Goal: Task Accomplishment & Management: Use online tool/utility

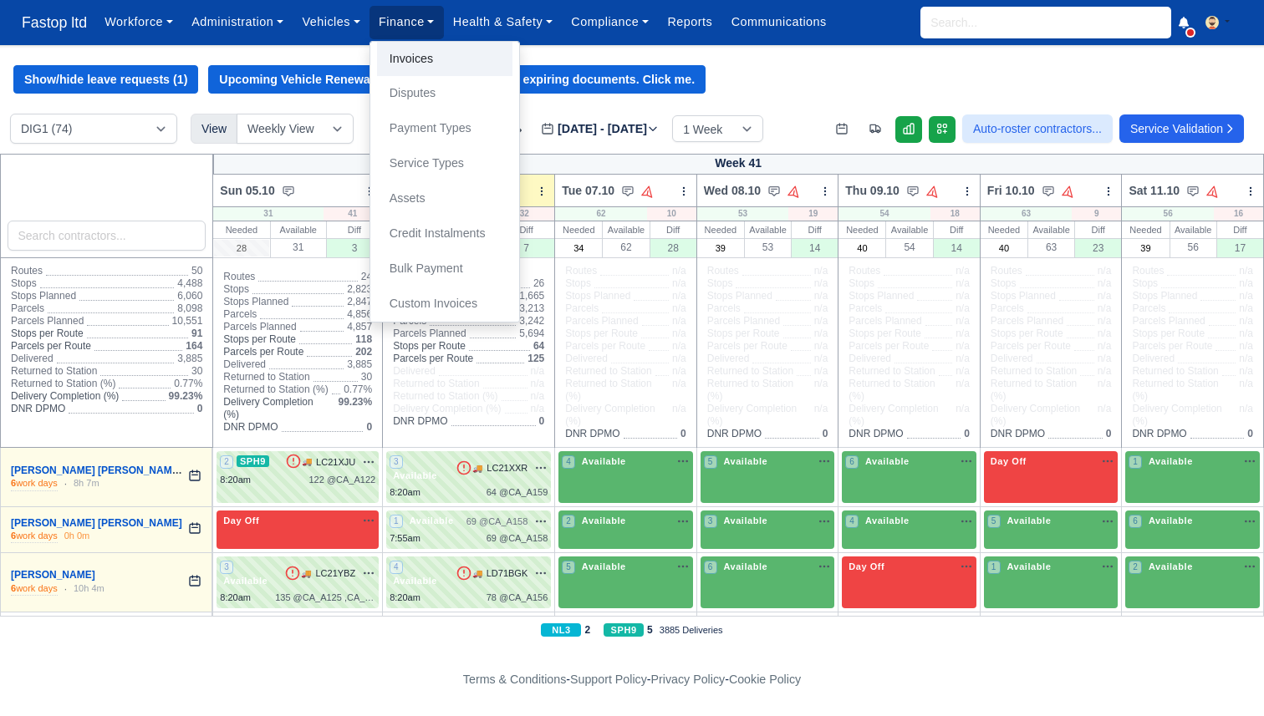
click at [401, 65] on link "Invoices" at bounding box center [444, 59] width 135 height 35
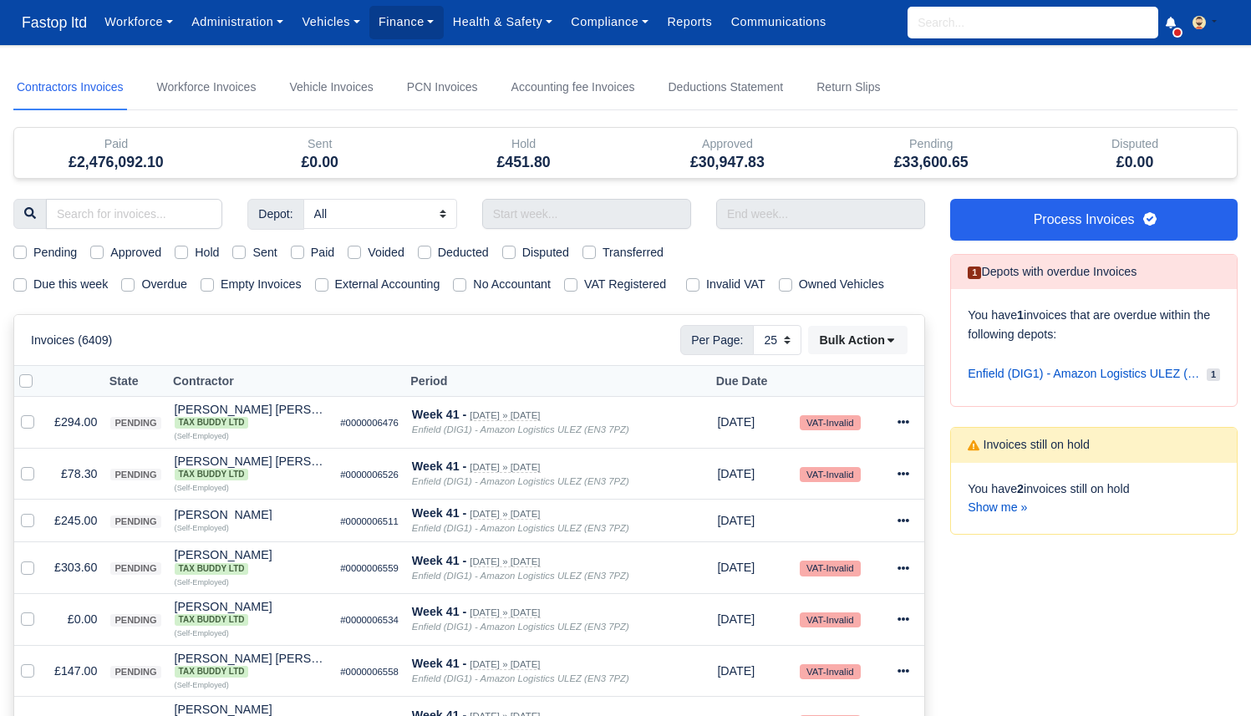
select select "25"
click at [517, 211] on input "text" at bounding box center [586, 214] width 209 height 30
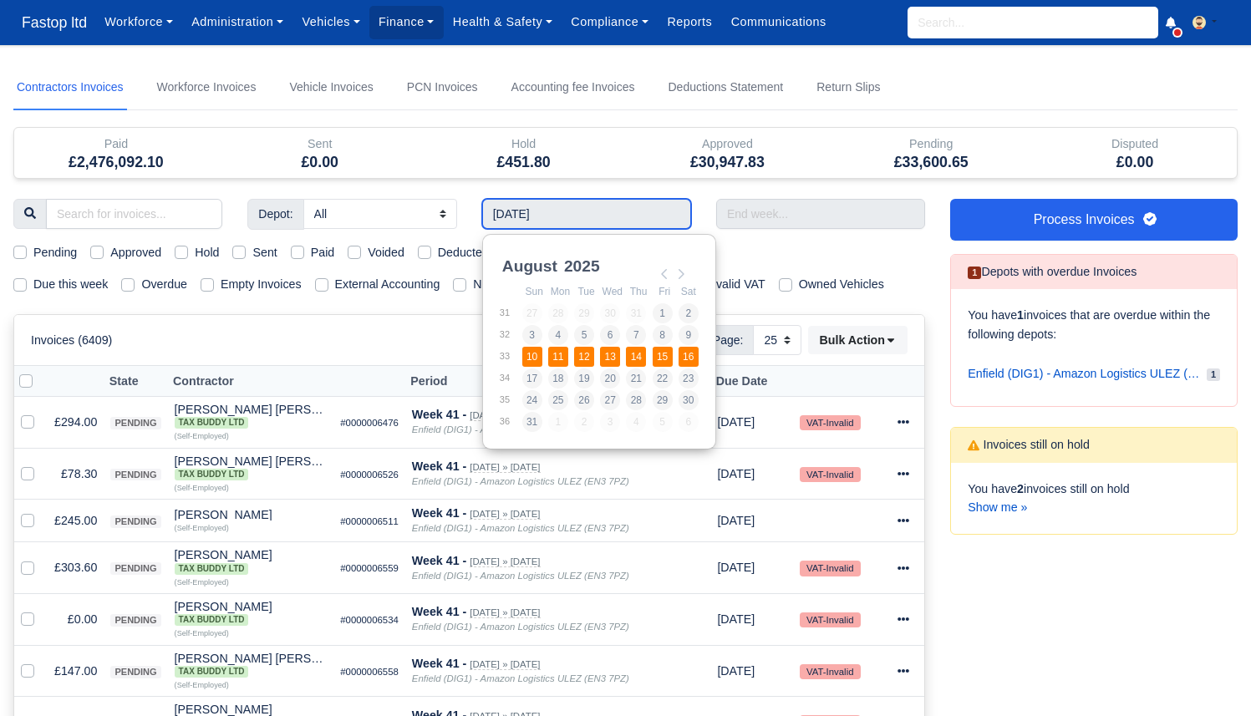
type input "[DATE] - [DATE]"
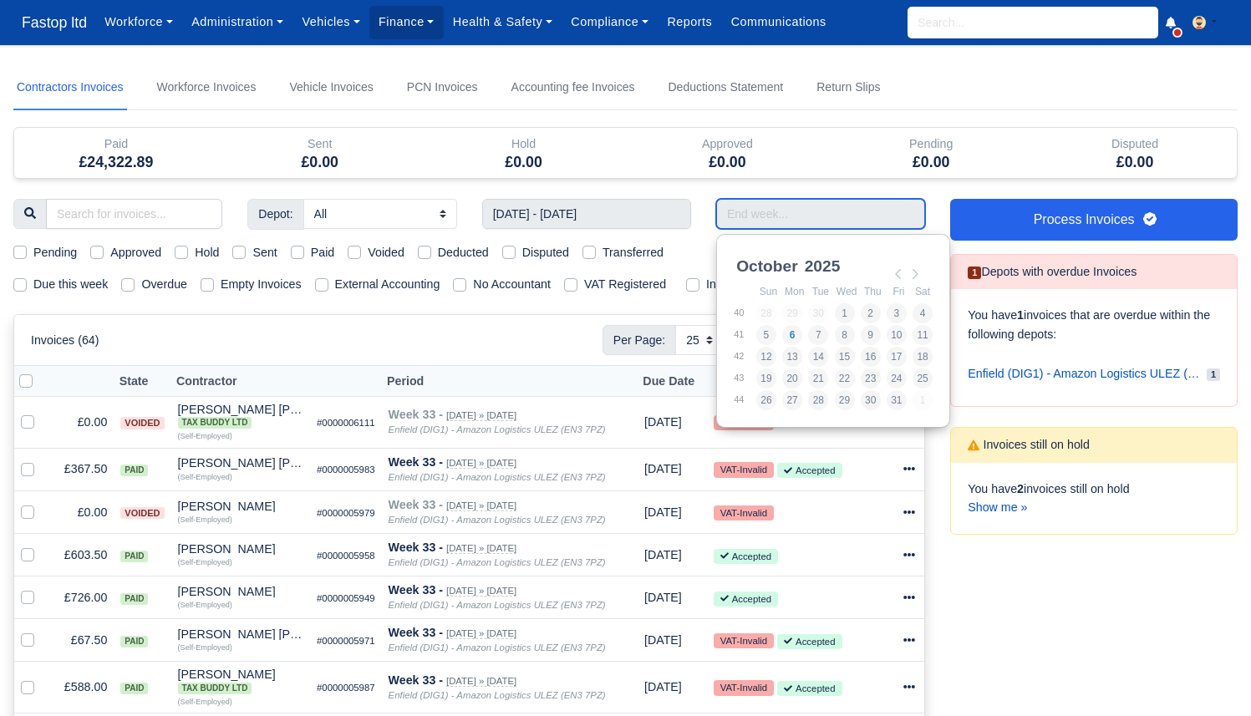
click at [769, 224] on input "Use the arrow keys to pick a date" at bounding box center [820, 214] width 209 height 30
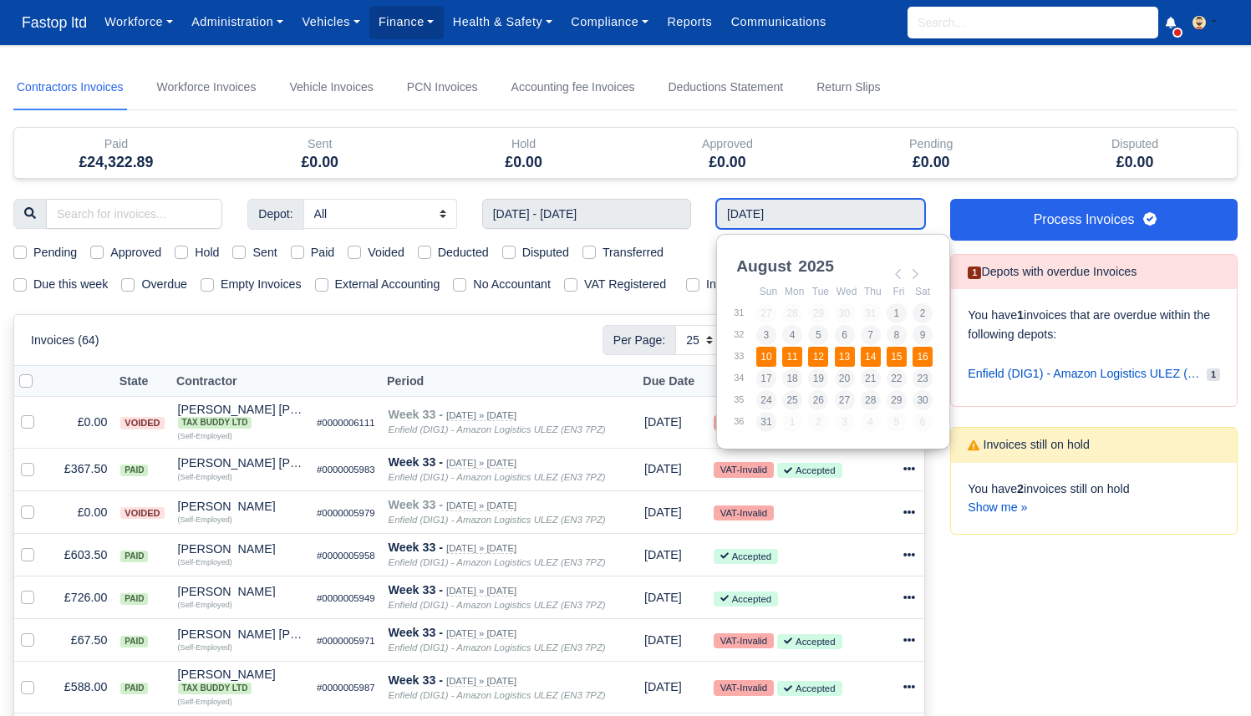
type input "[DATE] - [DATE]"
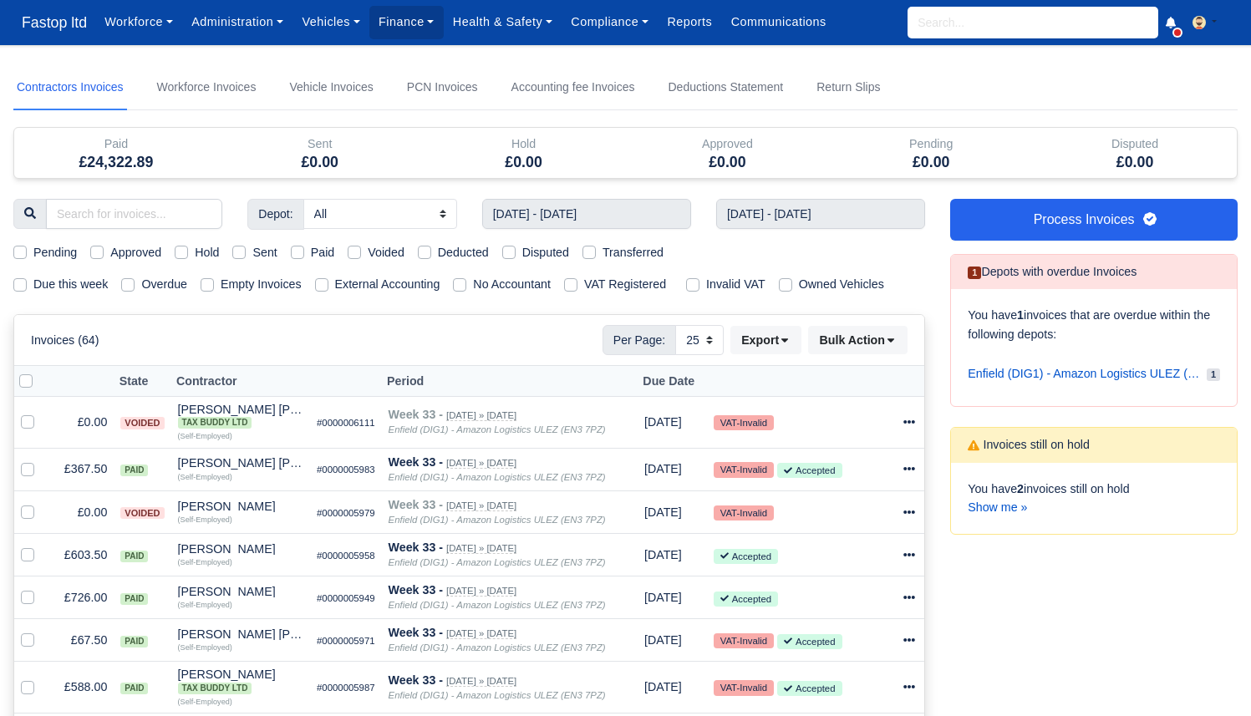
click at [387, 288] on label "External Accounting" at bounding box center [387, 284] width 105 height 19
click at [328, 288] on input "External Accounting" at bounding box center [321, 281] width 13 height 13
checkbox input "true"
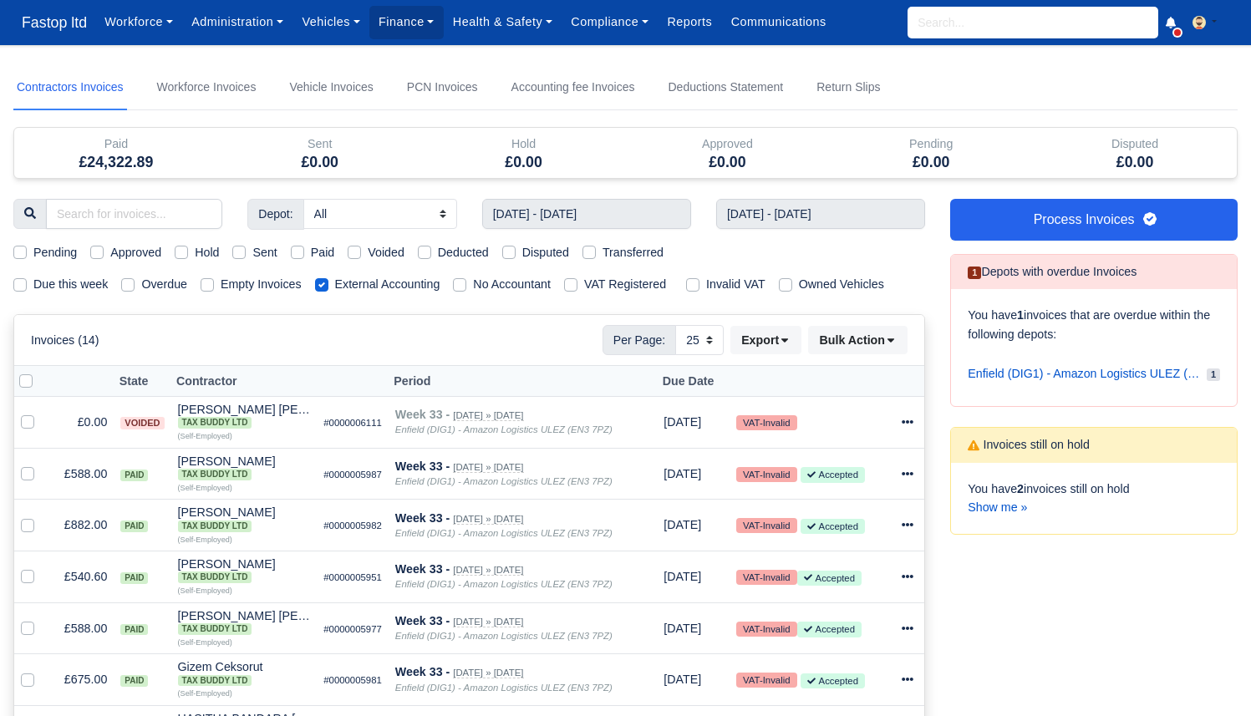
click at [327, 247] on label "Paid" at bounding box center [323, 252] width 24 height 19
click at [304, 247] on input "Paid" at bounding box center [297, 249] width 13 height 13
checkbox input "true"
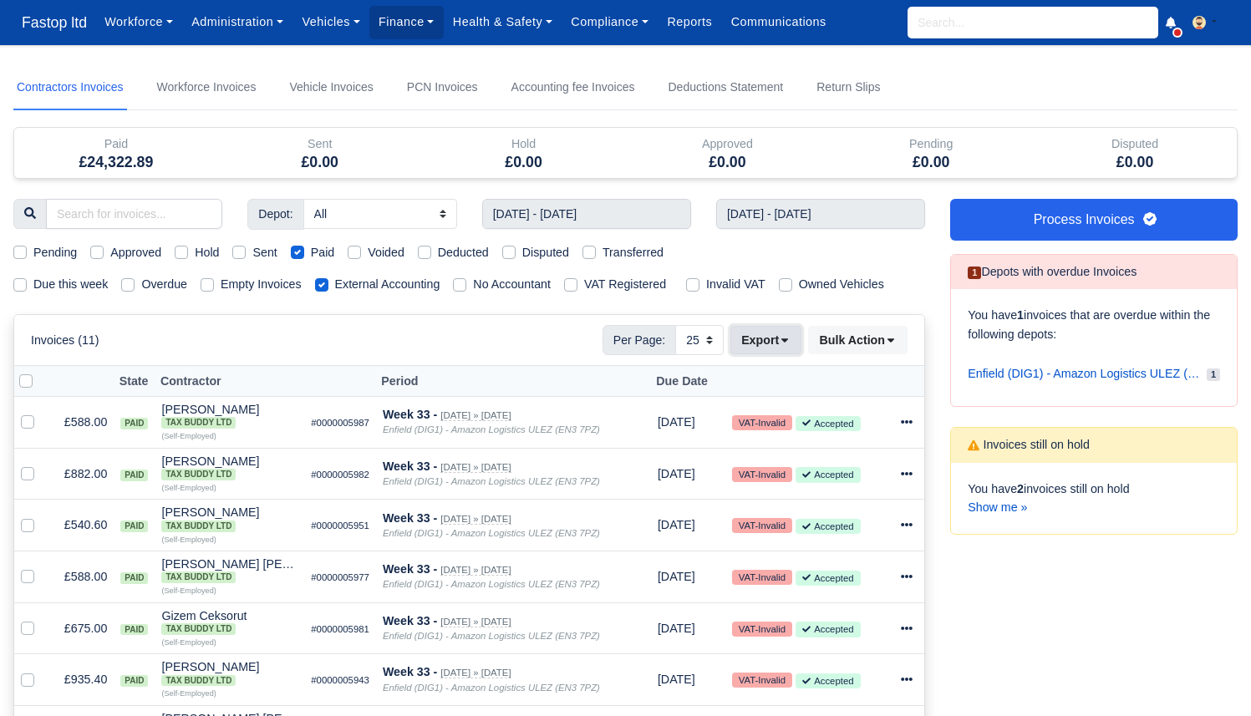
click at [771, 338] on button "Export" at bounding box center [766, 340] width 71 height 28
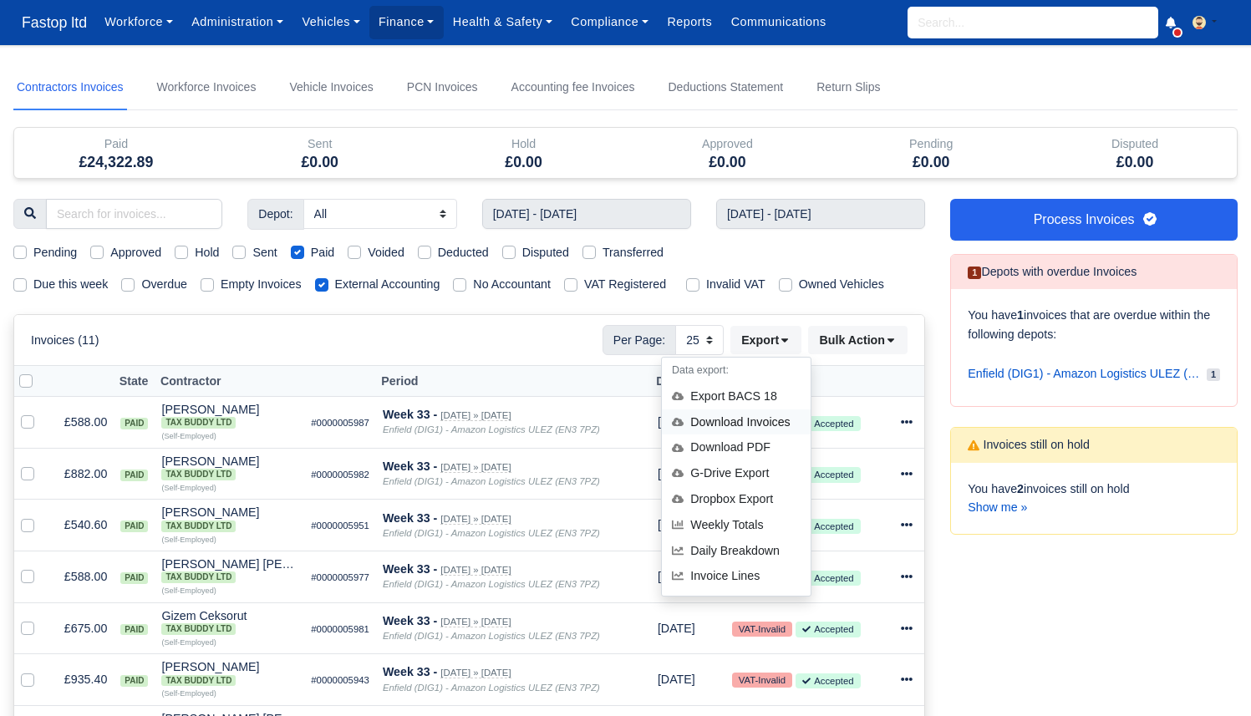
click at [760, 424] on div "Download Invoices" at bounding box center [736, 423] width 149 height 26
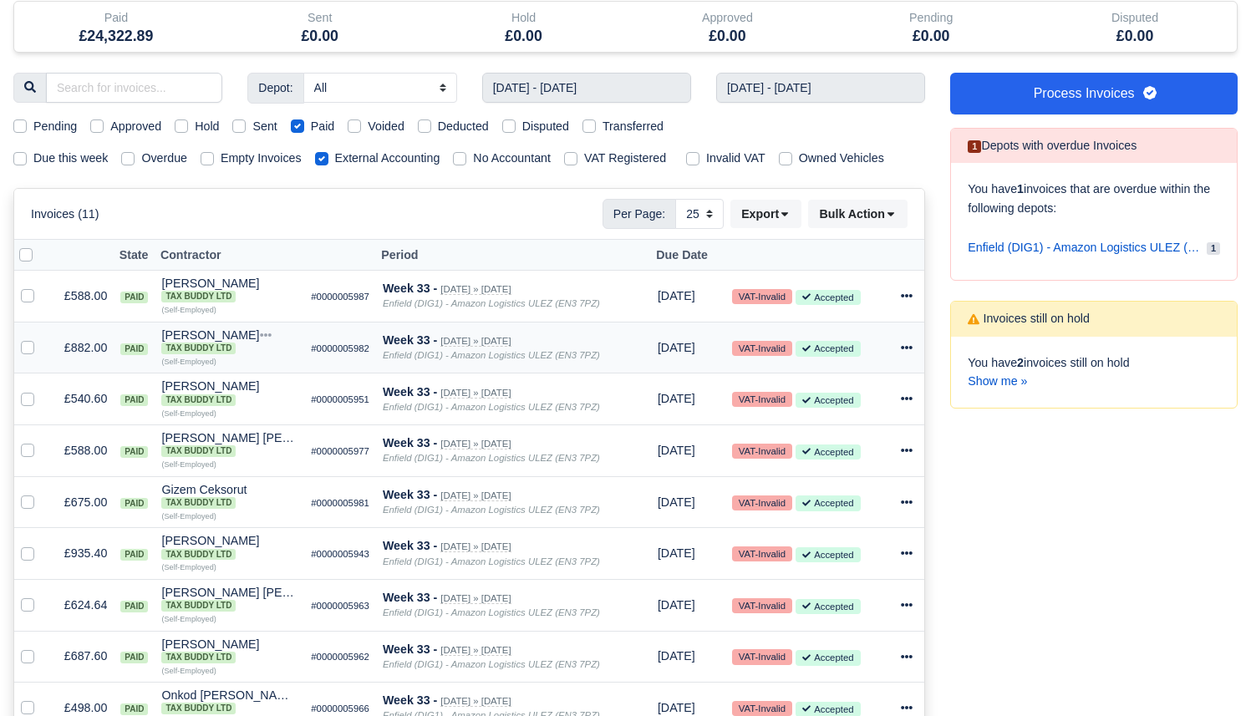
scroll to position [125, 0]
